Goal: Task Accomplishment & Management: Use online tool/utility

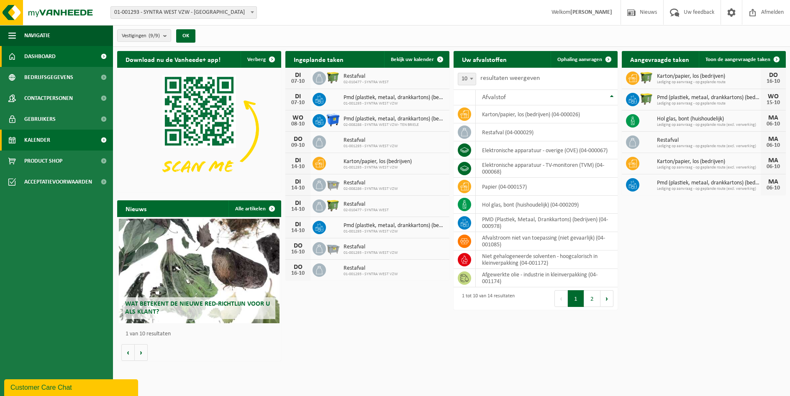
click at [38, 142] on span "Kalender" at bounding box center [37, 140] width 26 height 21
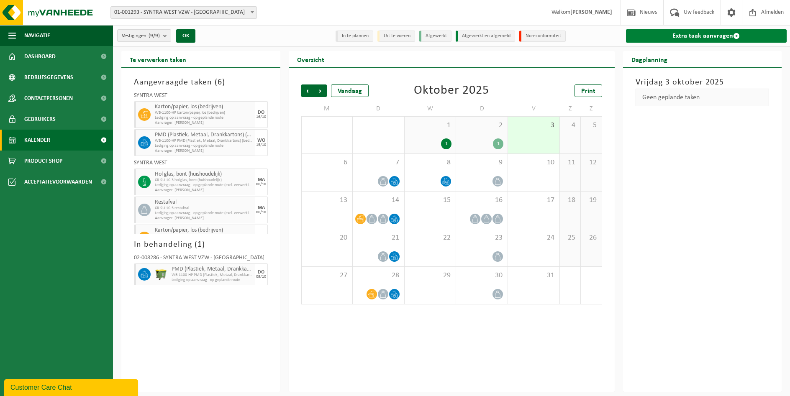
click at [676, 37] on link "Extra taak aanvragen" at bounding box center [706, 35] width 161 height 13
